Goal: Task Accomplishment & Management: Manage account settings

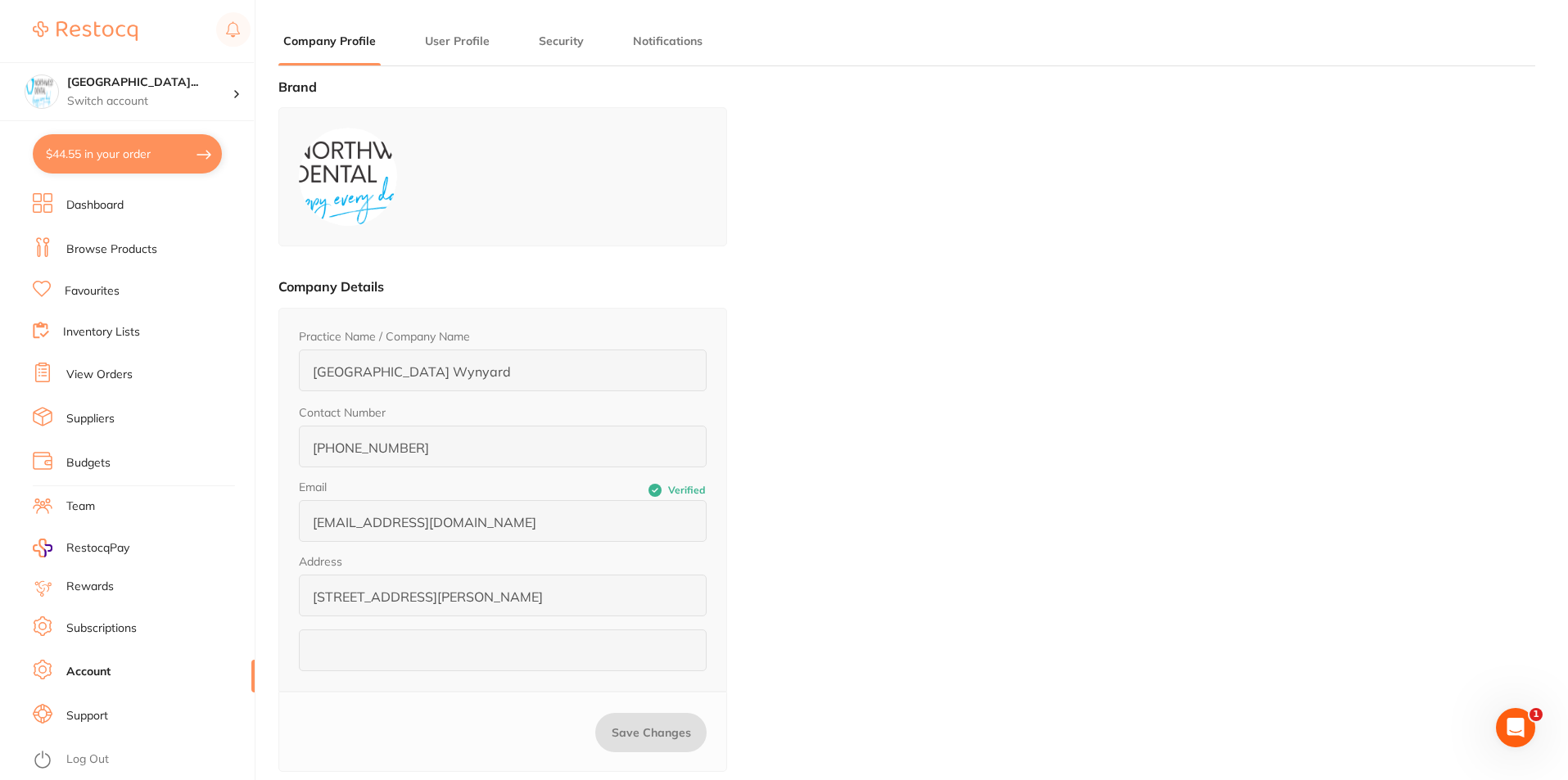
click at [246, 515] on div "$44.55 [GEOGRAPHIC_DATA]... Switch account Riaz [MEDICAL_DATA] Experteeth Denta…" at bounding box center [784, 390] width 1568 height 780
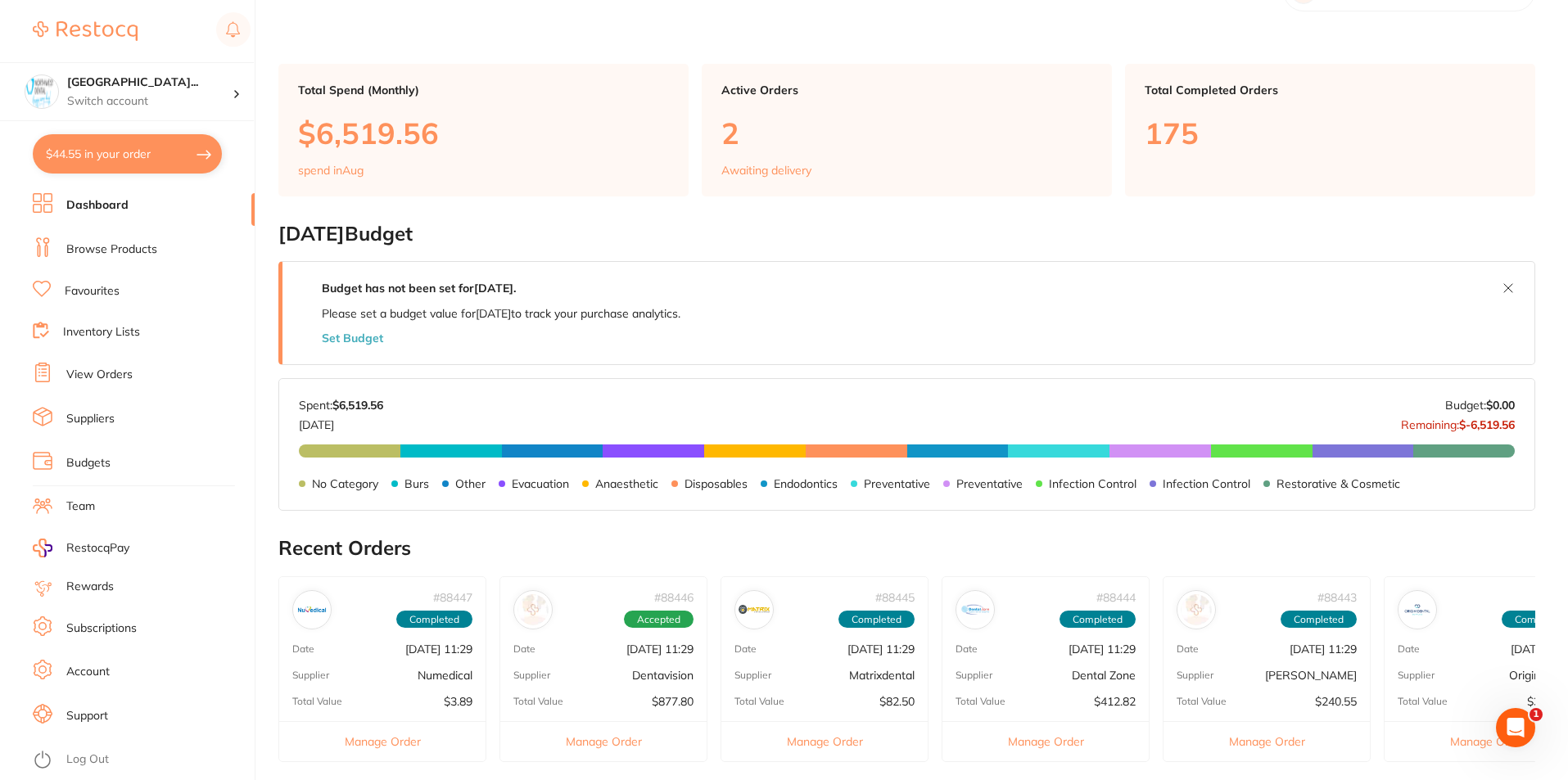
scroll to position [82, 0]
